Goal: Information Seeking & Learning: Learn about a topic

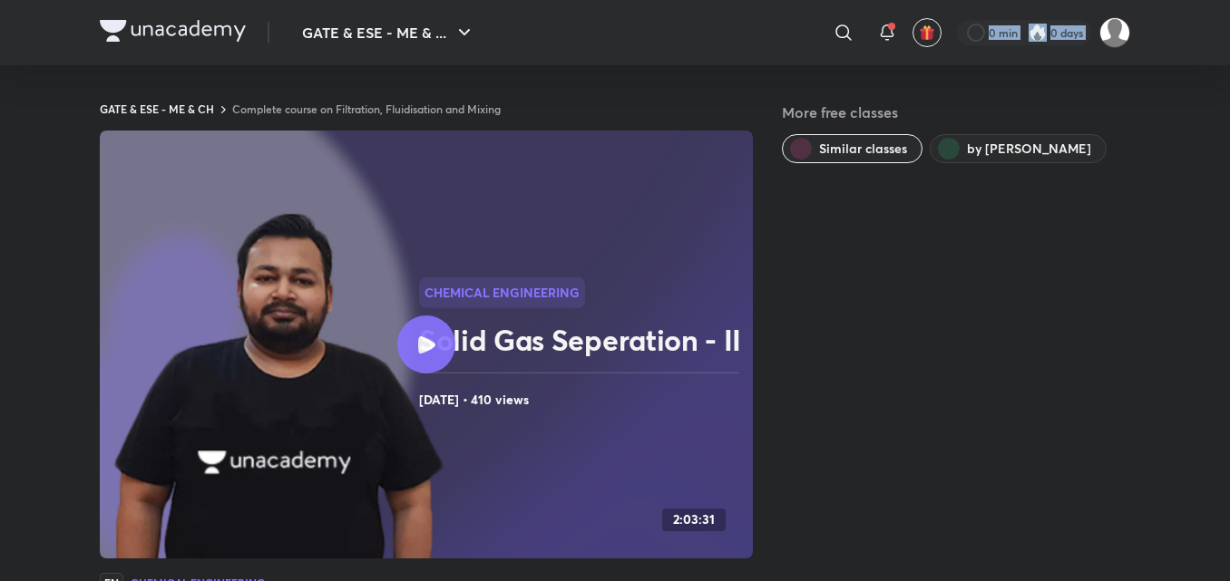
drag, startPoint x: 857, startPoint y: 0, endPoint x: 851, endPoint y: 15, distance: 16.7
click at [845, 31] on icon at bounding box center [843, 33] width 22 height 22
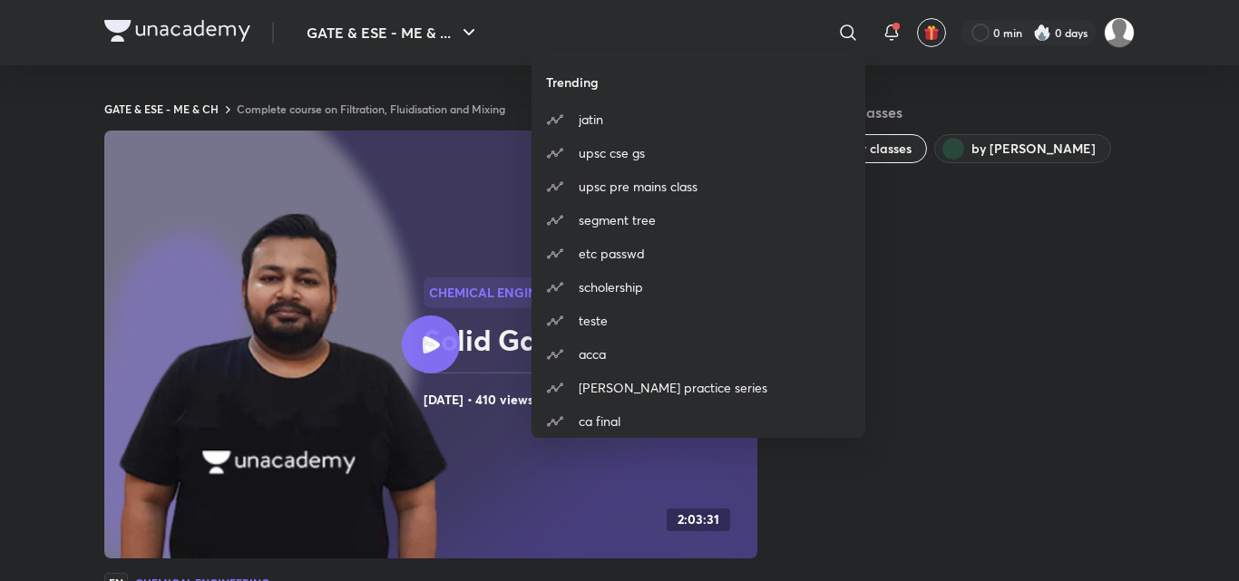
click at [845, 31] on div "Trending [PERSON_NAME] upsc cse gs upsc pre mains class segment tree etc passwd…" at bounding box center [619, 290] width 1239 height 581
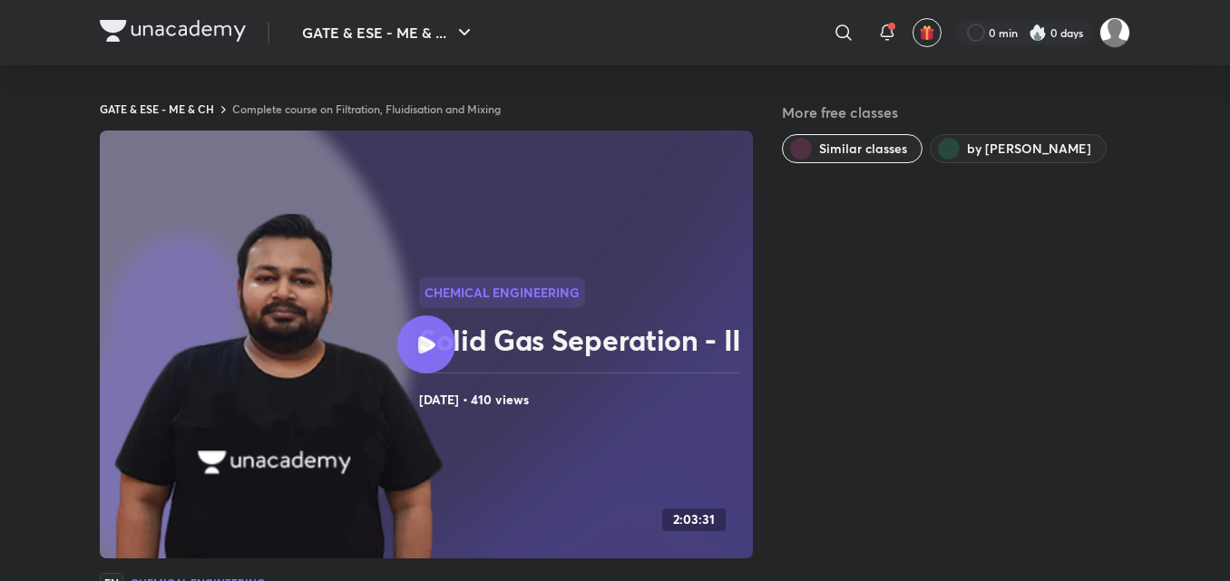
click at [847, 34] on icon at bounding box center [843, 33] width 22 height 22
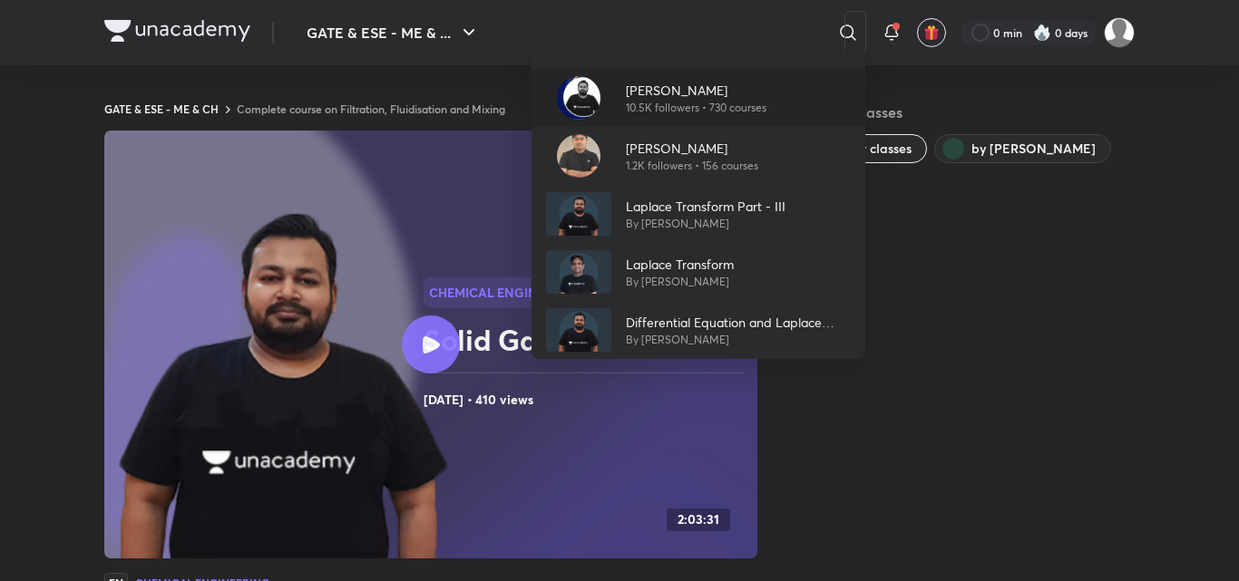
click at [725, 96] on p "[PERSON_NAME]" at bounding box center [696, 90] width 141 height 19
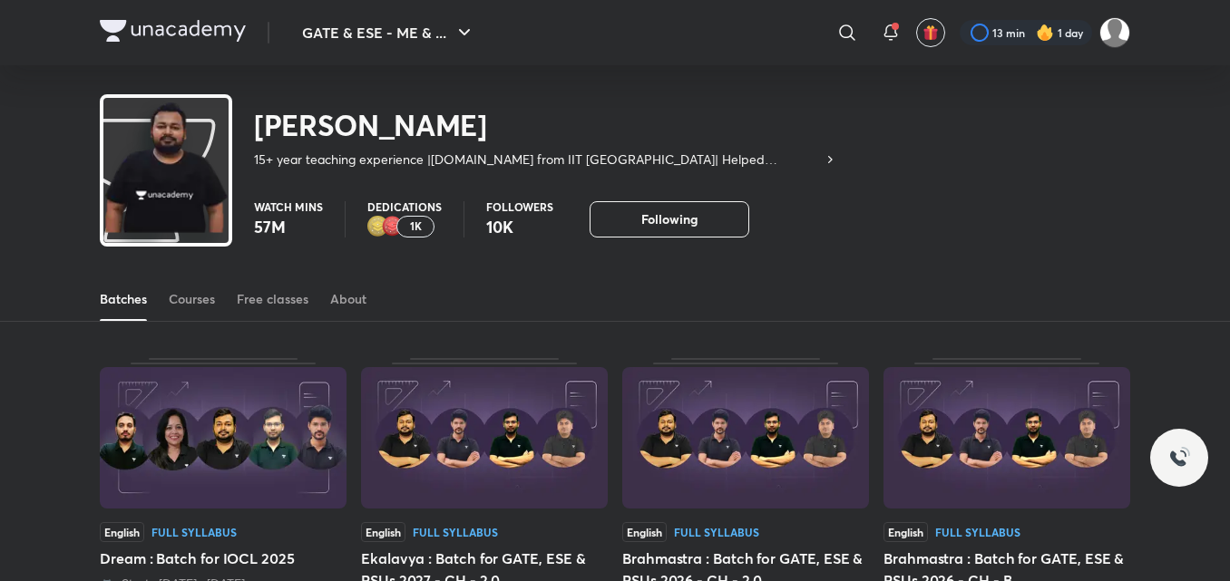
click at [165, 295] on div "Batches Courses Free classes About" at bounding box center [615, 299] width 1030 height 44
click at [169, 294] on div "Batches Courses Free classes About" at bounding box center [615, 299] width 1030 height 44
click at [181, 307] on div "Courses" at bounding box center [192, 299] width 46 height 18
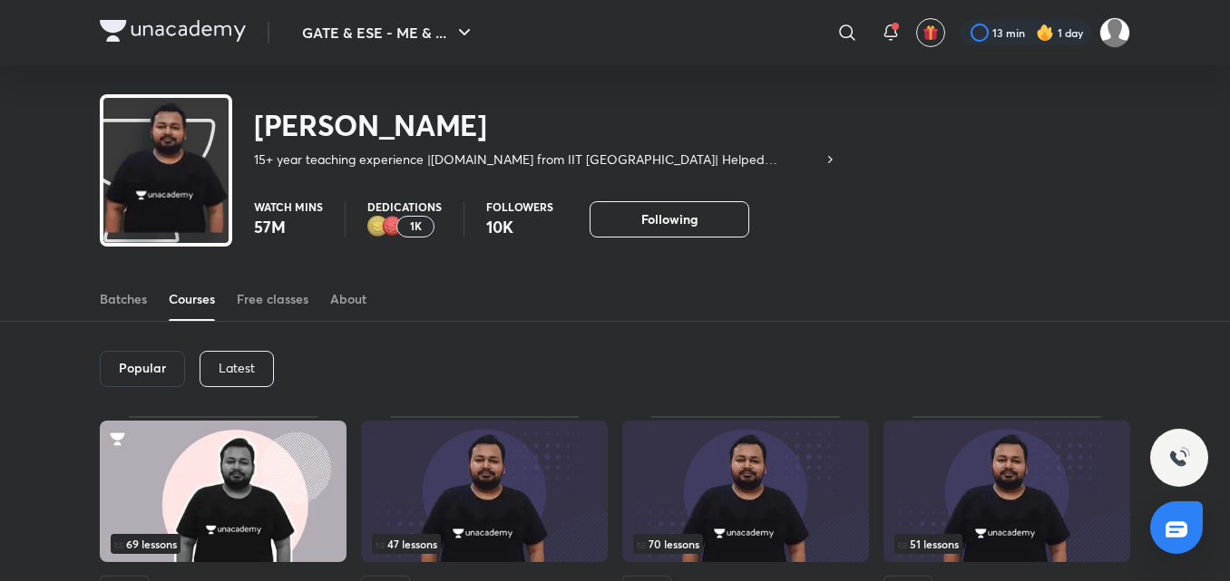
click at [235, 375] on div "Latest" at bounding box center [236, 369] width 74 height 36
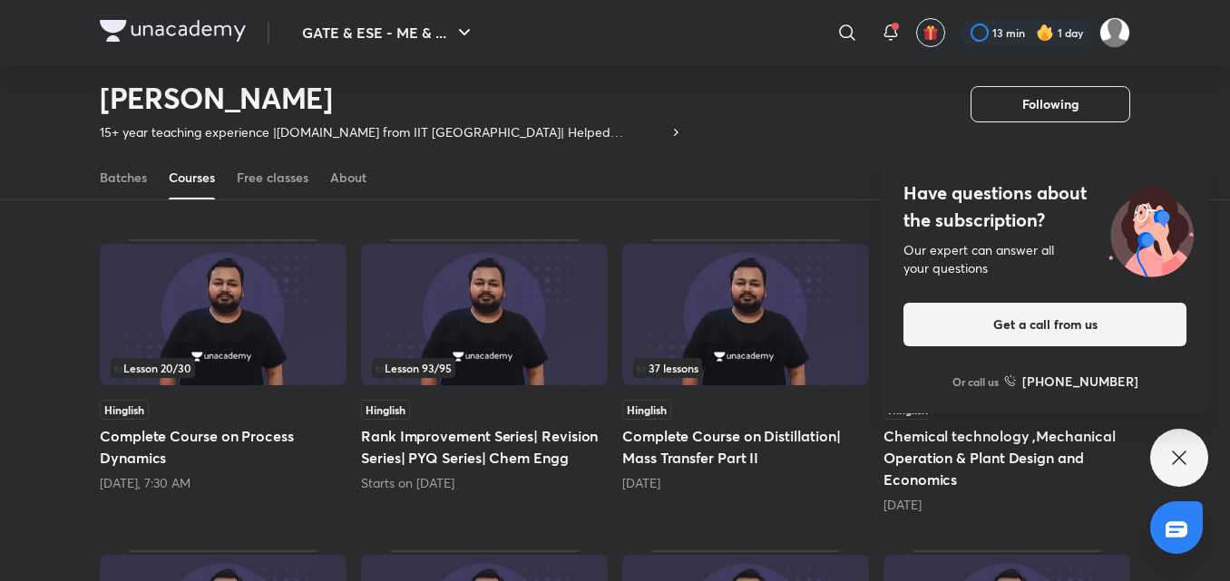
scroll to position [442, 0]
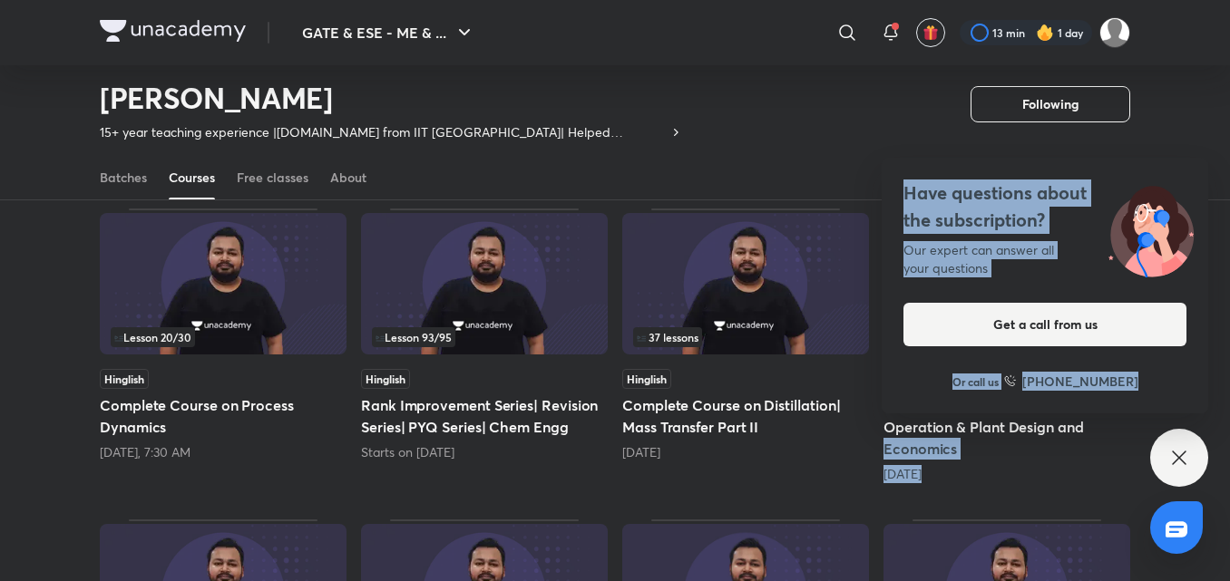
drag, startPoint x: 1186, startPoint y: 401, endPoint x: 1174, endPoint y: 427, distance: 28.8
click at [1174, 426] on div "GATE & ESE - ME & ... ​ 13 min 1 day [PERSON_NAME] 15+ year teaching experience…" at bounding box center [615, 538] width 1230 height 1961
click at [1164, 444] on div "Have questions about the subscription? Our expert can answer all your questions…" at bounding box center [1179, 458] width 58 height 58
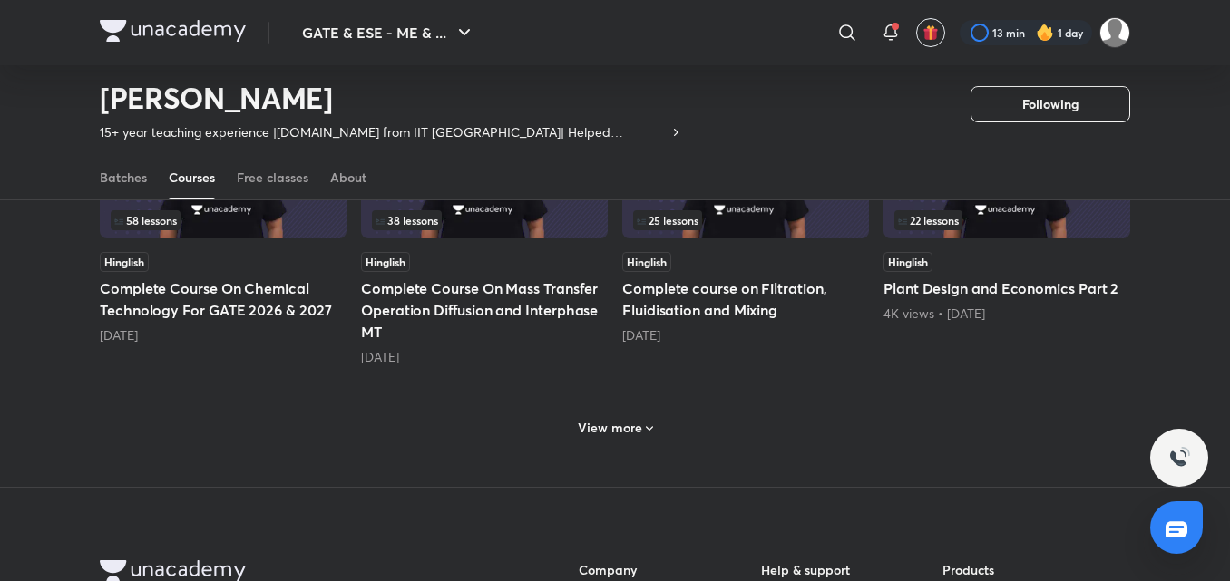
scroll to position [895, 0]
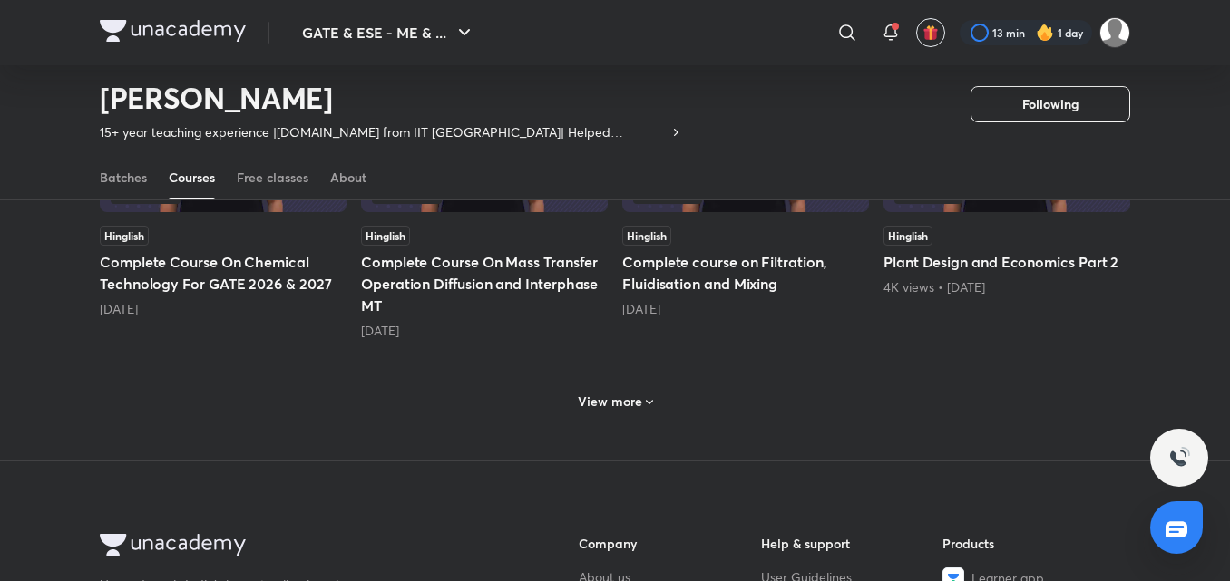
click at [708, 407] on div "View more" at bounding box center [615, 399] width 1030 height 47
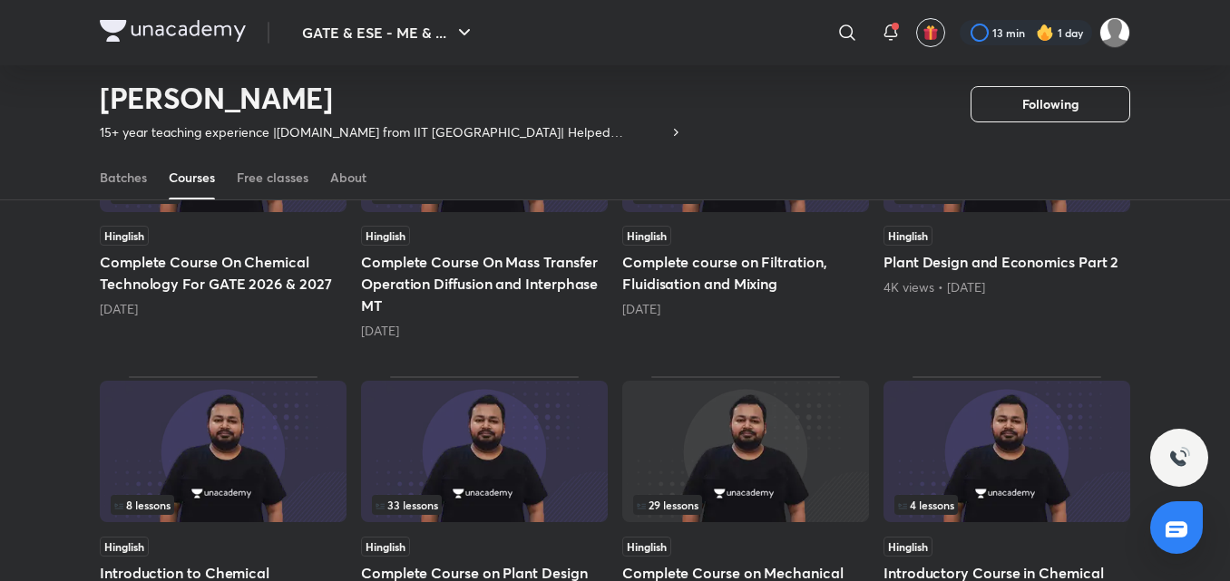
click at [811, 249] on div "Hinglish Complete course on Filtration, Fluidisation and Mixing [DATE]" at bounding box center [745, 272] width 247 height 92
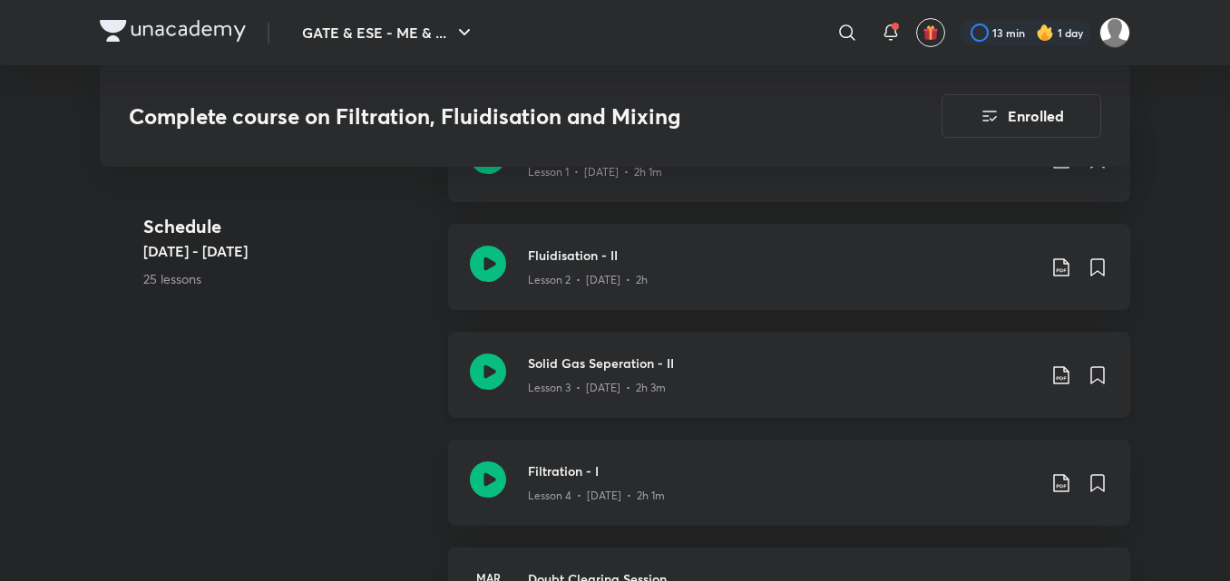
scroll to position [1179, 0]
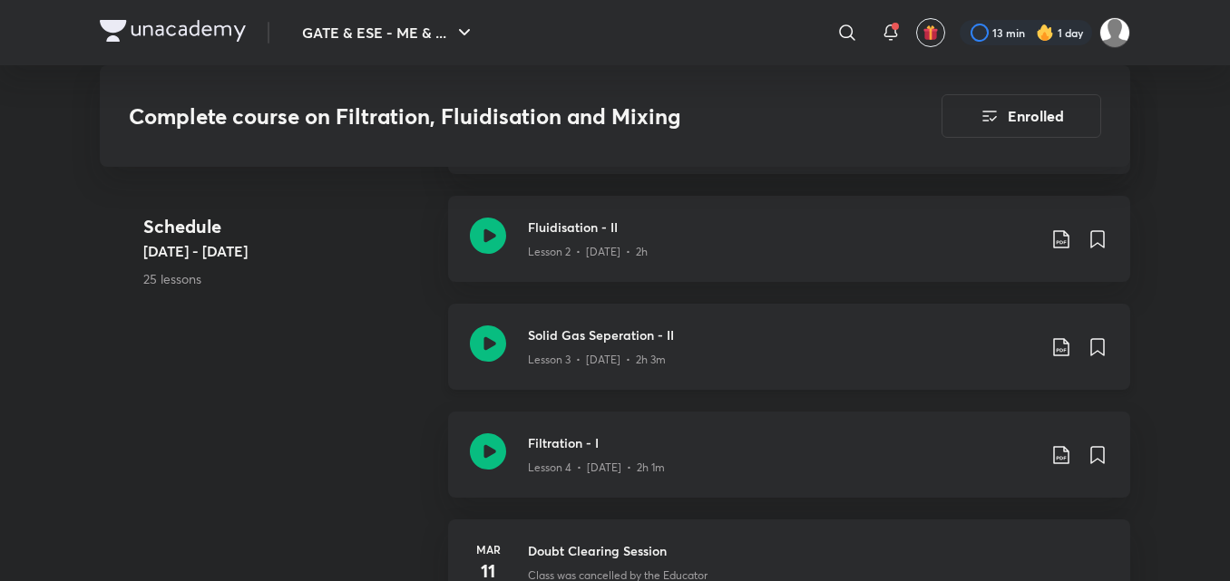
click at [756, 346] on div "Lesson 3 • [DATE] • 2h 3m" at bounding box center [782, 357] width 508 height 24
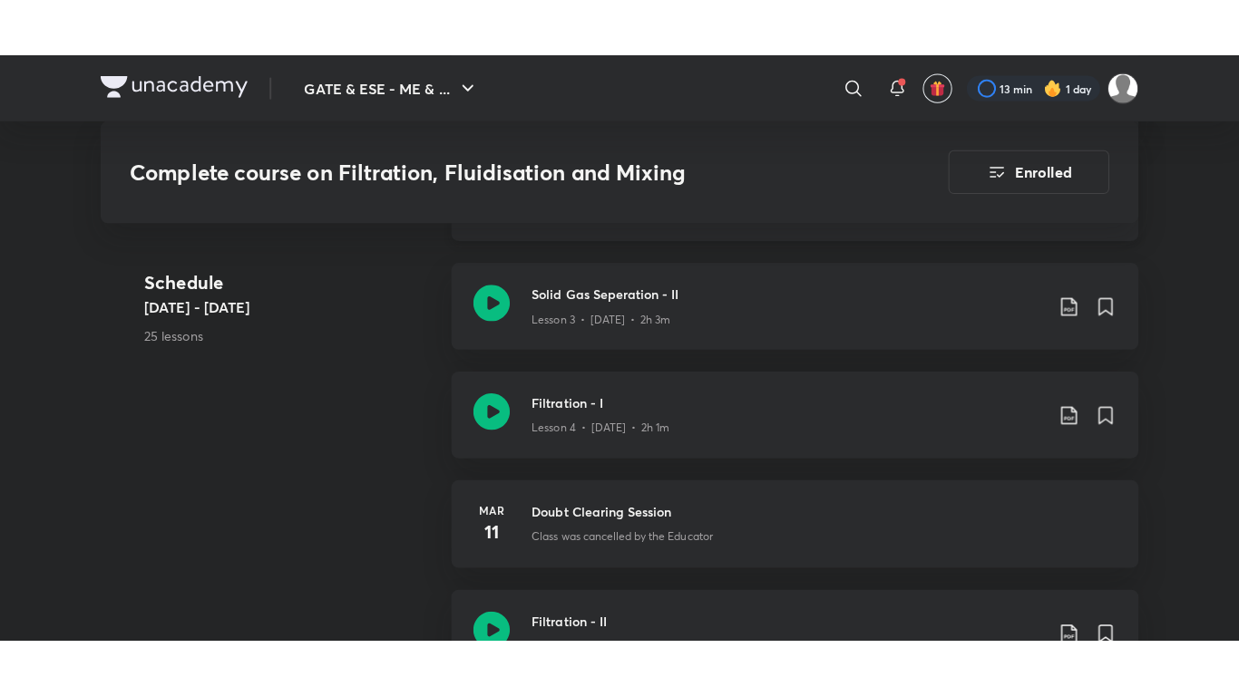
scroll to position [1360, 0]
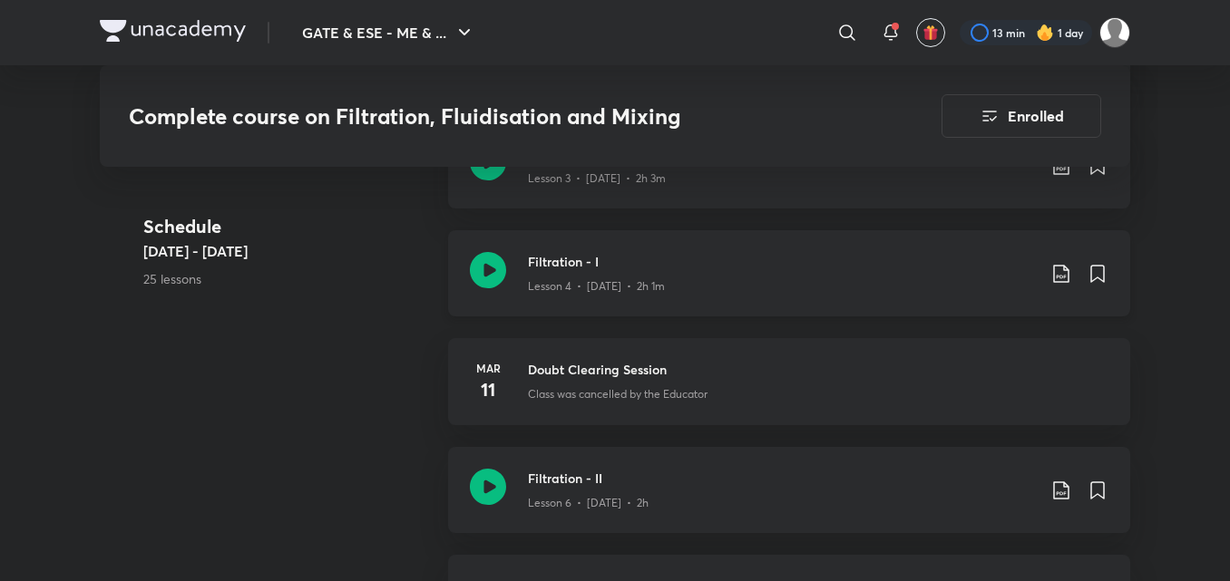
click at [751, 278] on div "Lesson 4 • [DATE] • 2h 1m" at bounding box center [782, 283] width 508 height 24
